Goal: Task Accomplishment & Management: Complete application form

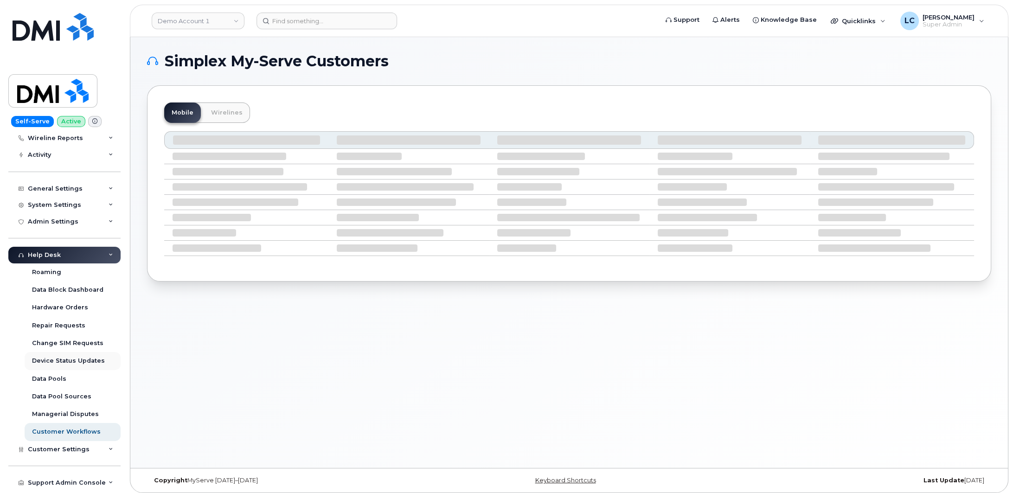
scroll to position [133, 0]
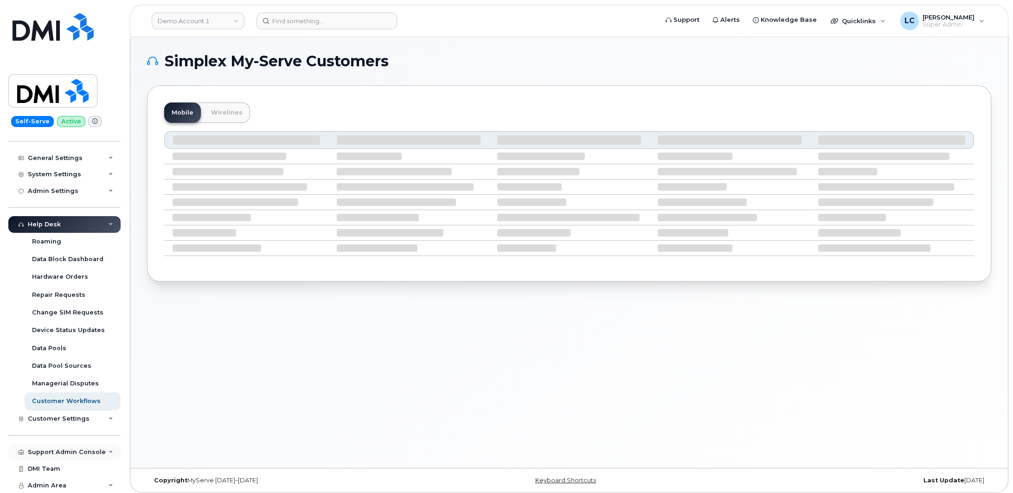
click at [77, 454] on div "Support Admin Console" at bounding box center [67, 451] width 78 height 7
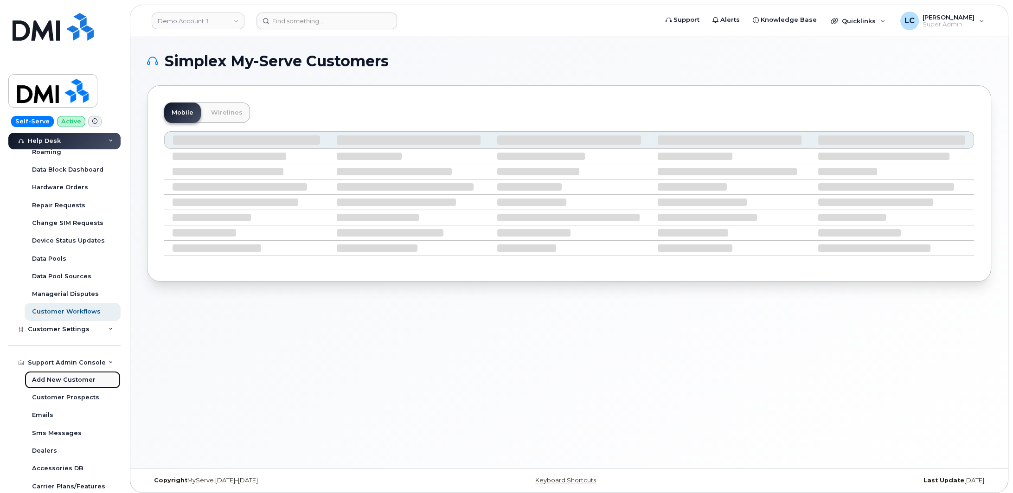
click at [81, 382] on div "Add New Customer" at bounding box center [64, 380] width 64 height 8
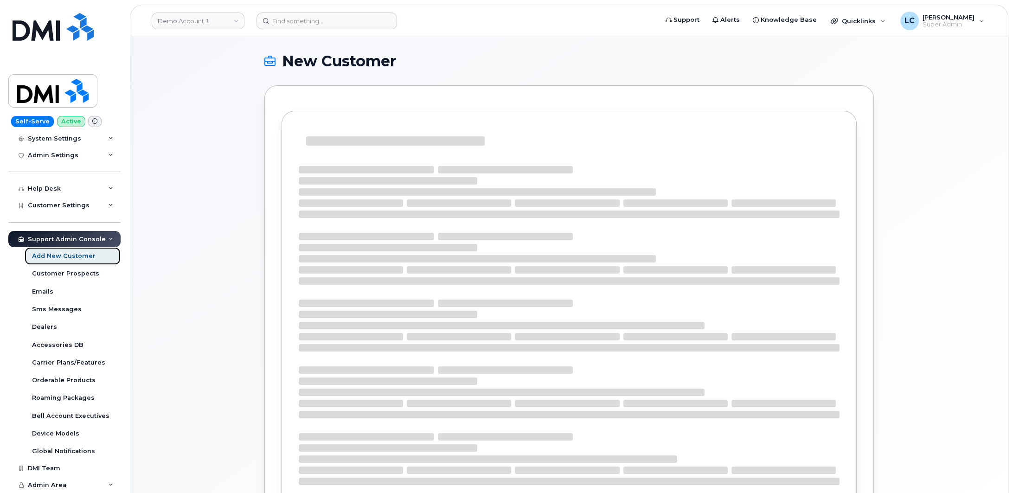
scroll to position [168, 0]
select select
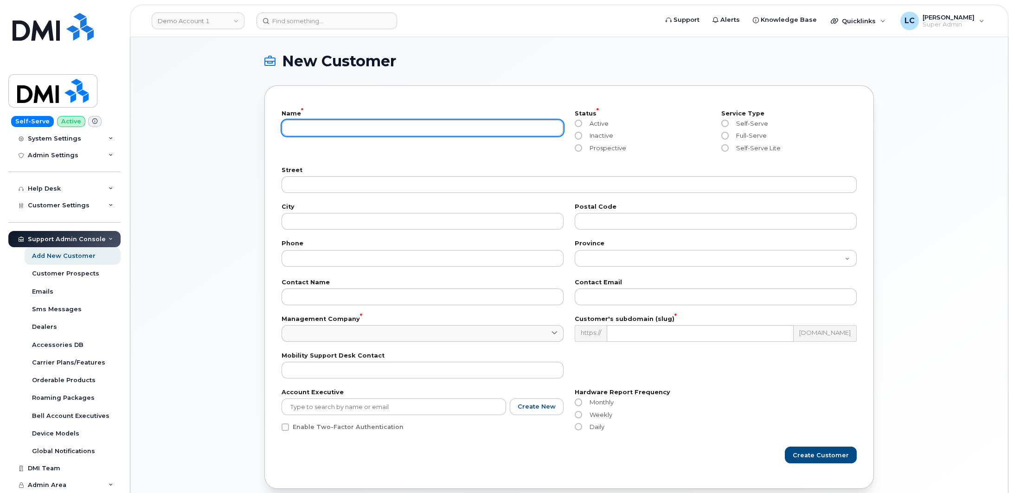
click at [345, 129] on input "text" at bounding box center [422, 128] width 282 height 17
type input "[PERSON_NAME] Ltd."
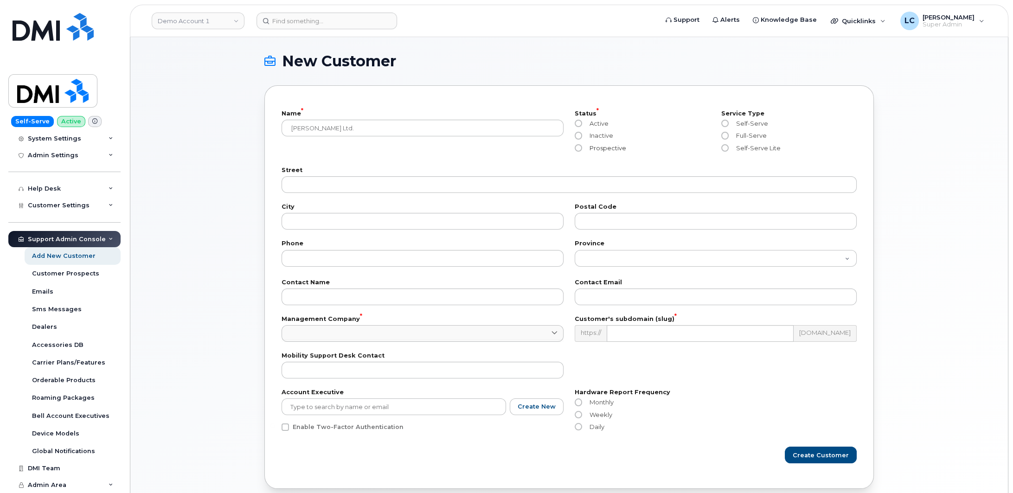
click at [600, 149] on span "Prospective" at bounding box center [606, 147] width 40 height 7
click at [582, 149] on input "Prospective" at bounding box center [577, 147] width 7 height 7
radio input "true"
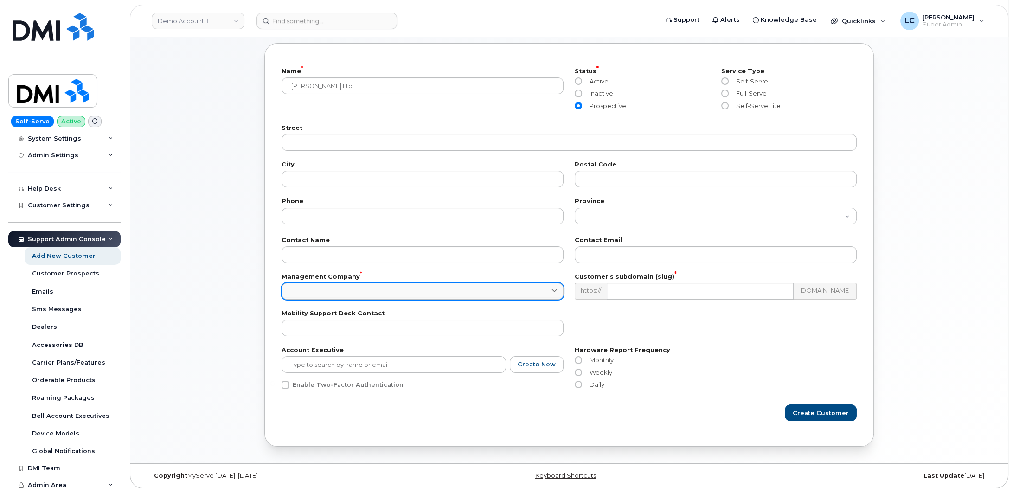
click at [376, 292] on link at bounding box center [422, 291] width 282 height 17
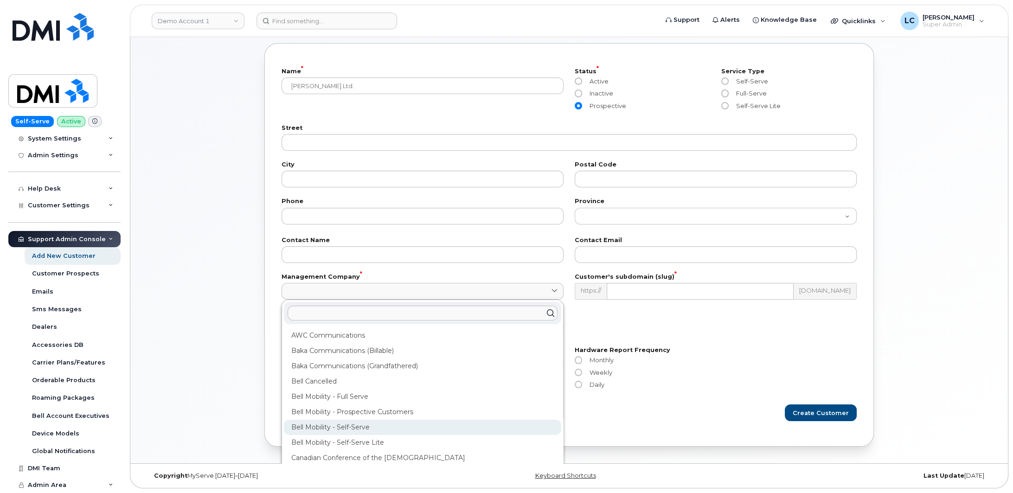
click at [383, 427] on div "Bell Mobility - Self-Serve" at bounding box center [422, 427] width 277 height 15
type input "39"
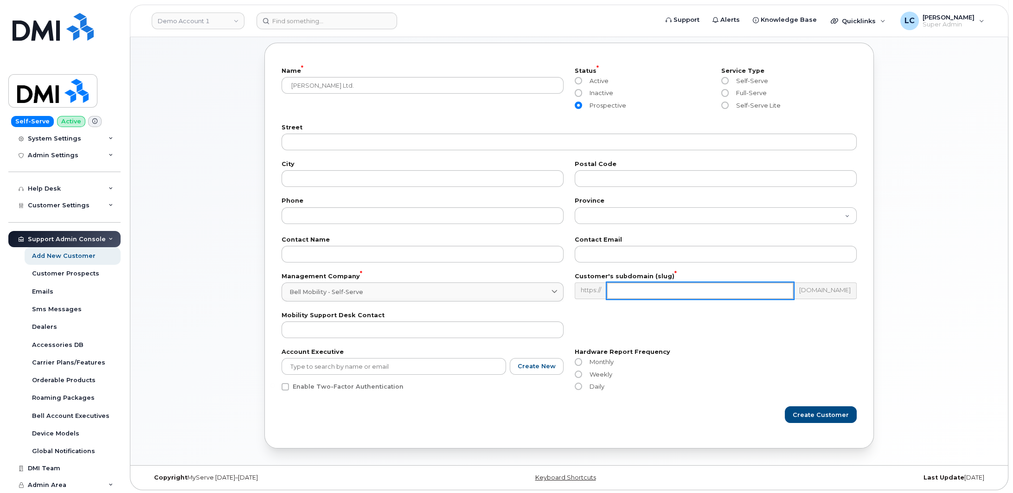
click at [650, 289] on input "text" at bounding box center [699, 290] width 187 height 17
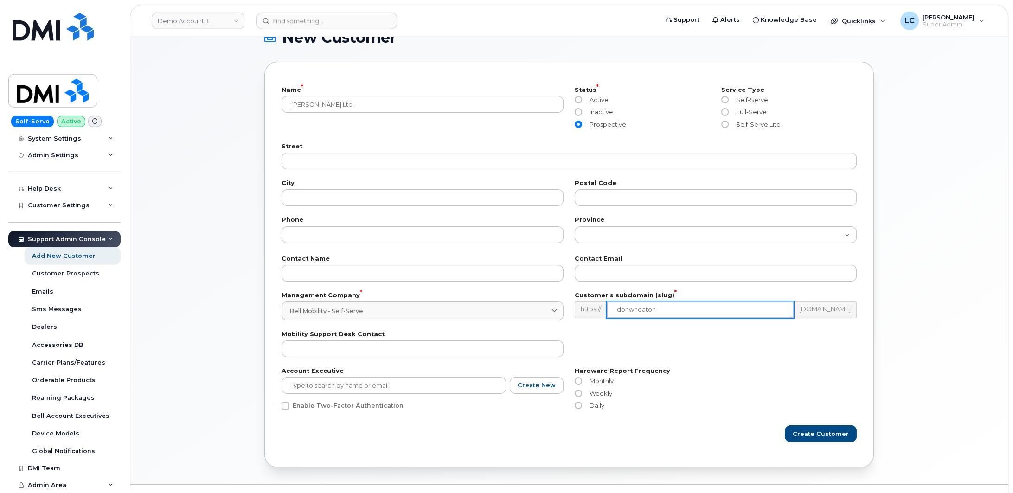
scroll to position [45, 0]
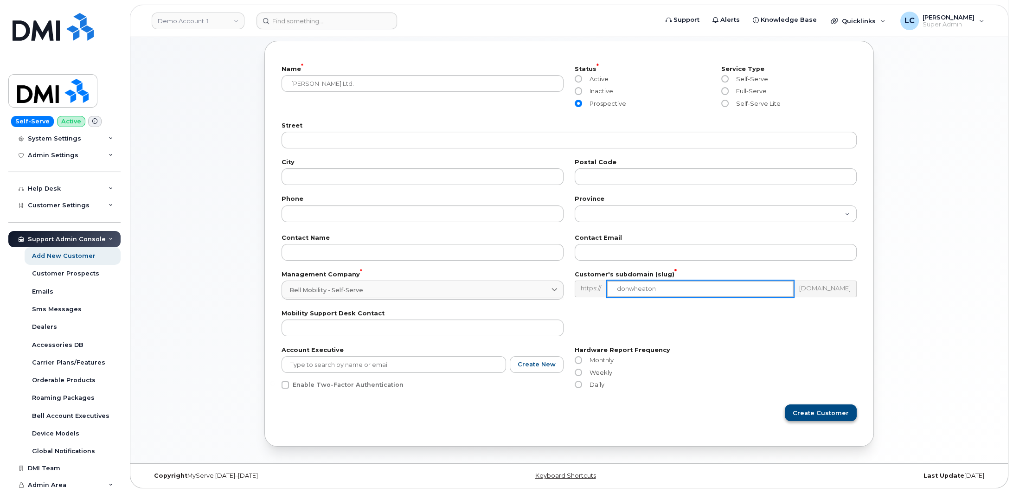
type input "donwheaton"
click at [817, 412] on span "Create Customer" at bounding box center [821, 412] width 56 height 9
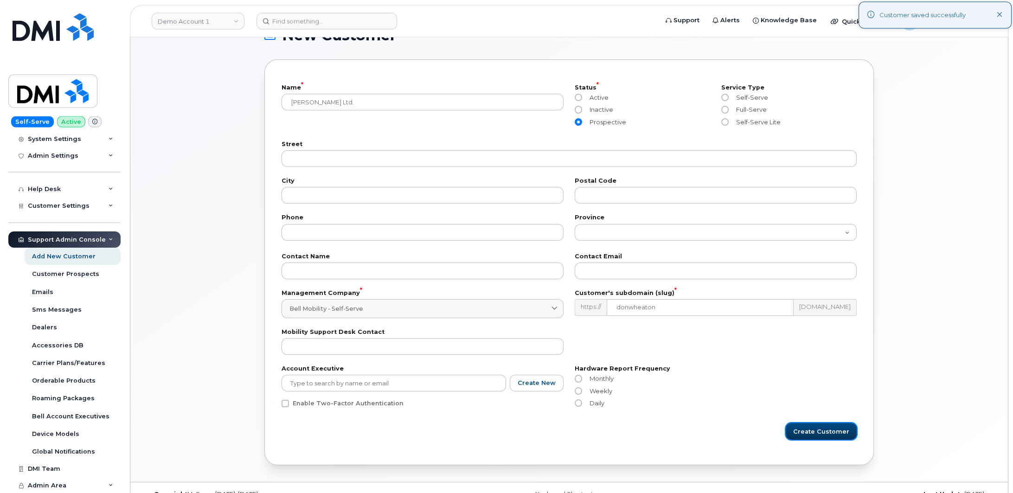
scroll to position [0, 0]
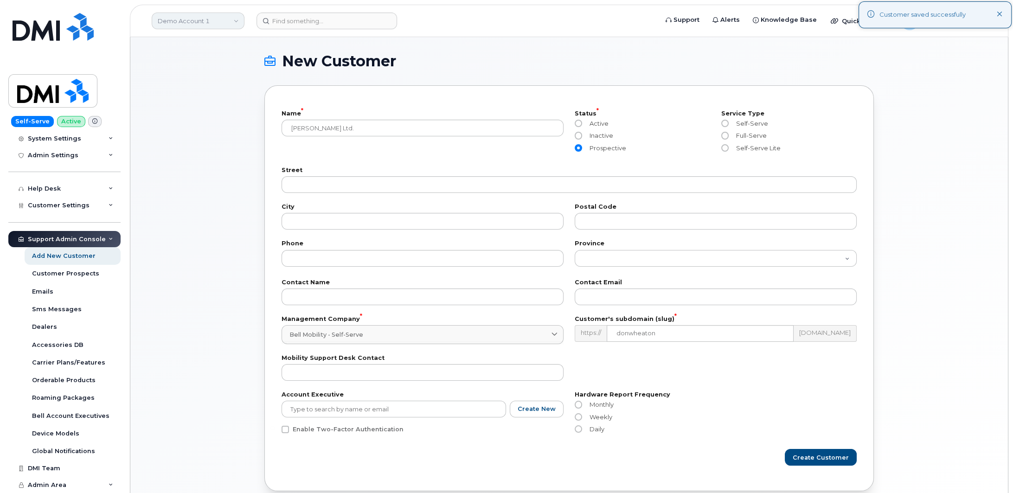
click at [232, 21] on link "Demo Account 1" at bounding box center [198, 21] width 93 height 17
click at [219, 45] on input at bounding box center [220, 44] width 121 height 17
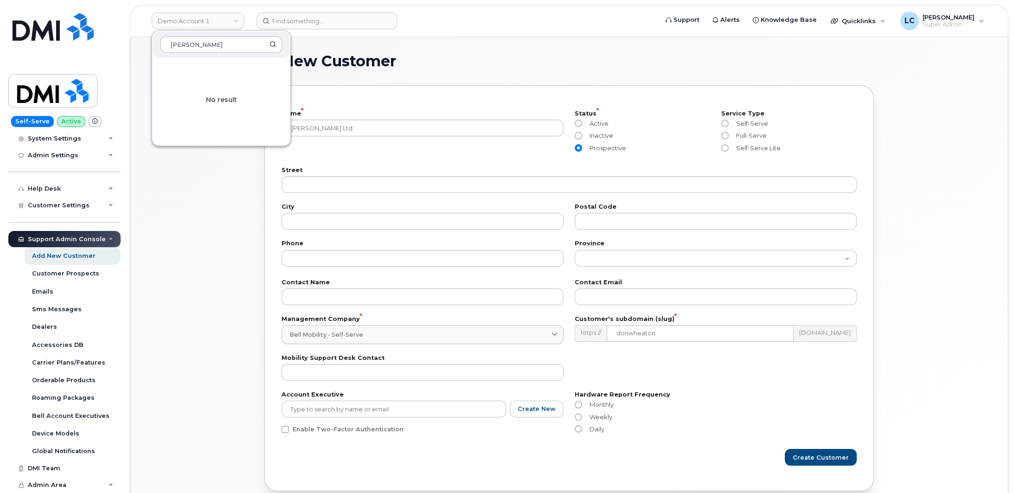
type input "[PERSON_NAME]"
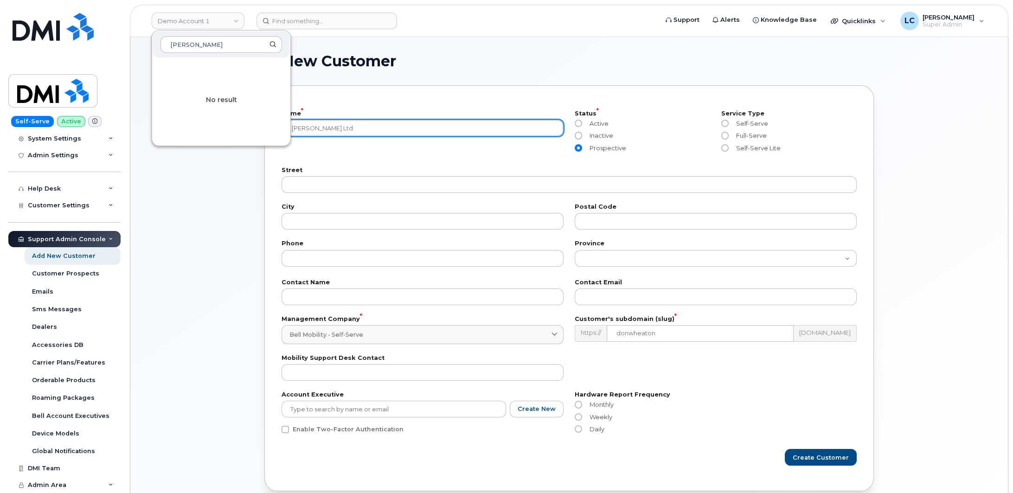
click at [408, 126] on input "[PERSON_NAME] Ltd." at bounding box center [422, 128] width 282 height 17
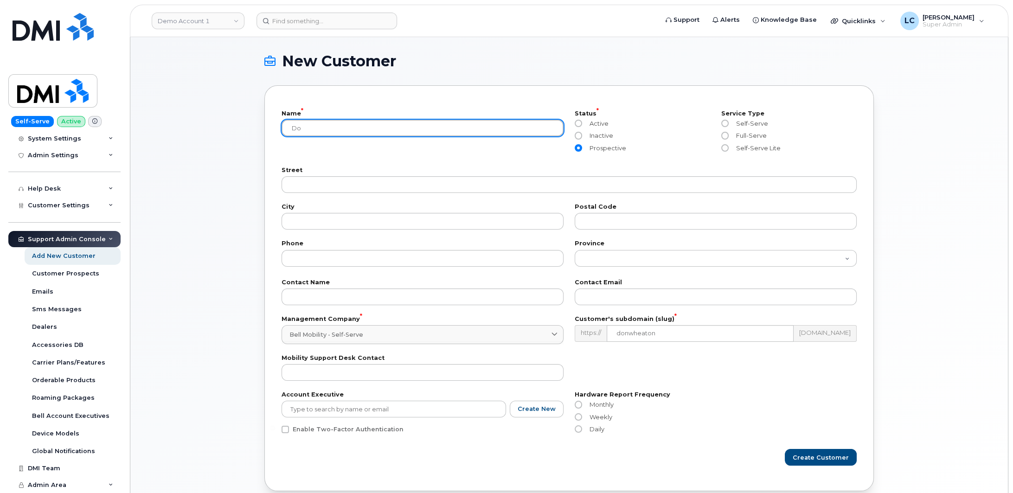
type input "d"
type input "[PERSON_NAME] Ltd."
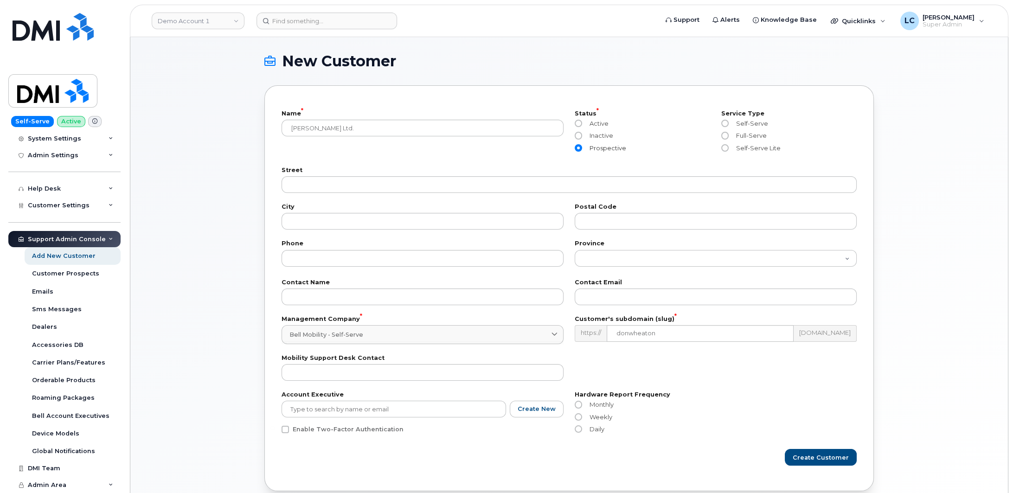
click at [583, 149] on label "Prospective" at bounding box center [599, 147] width 51 height 7
click at [582, 149] on input "Prospective" at bounding box center [577, 147] width 7 height 7
radio input "true"
